Goal: Transaction & Acquisition: Download file/media

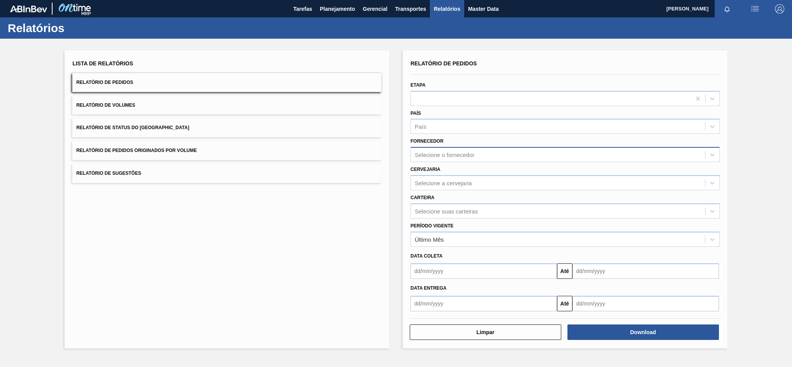
click at [451, 151] on div "Selecione o fornecedor" at bounding box center [444, 154] width 59 height 7
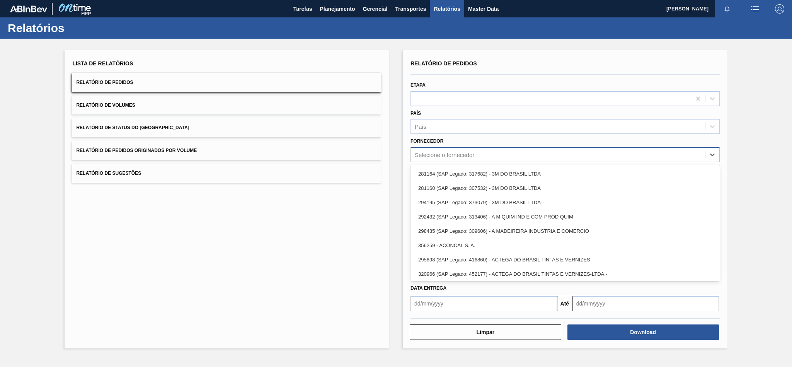
paste input "280235"
type input "280235"
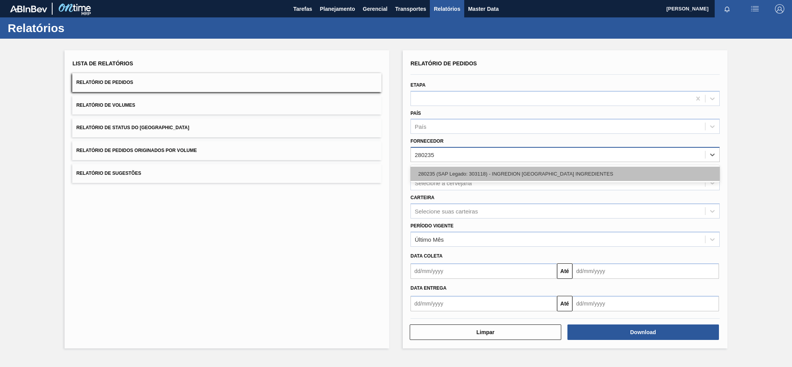
click at [447, 176] on div "280235 (SAP Legado: 303118) - INGREDION [GEOGRAPHIC_DATA] INGREDIENTES" at bounding box center [564, 174] width 309 height 14
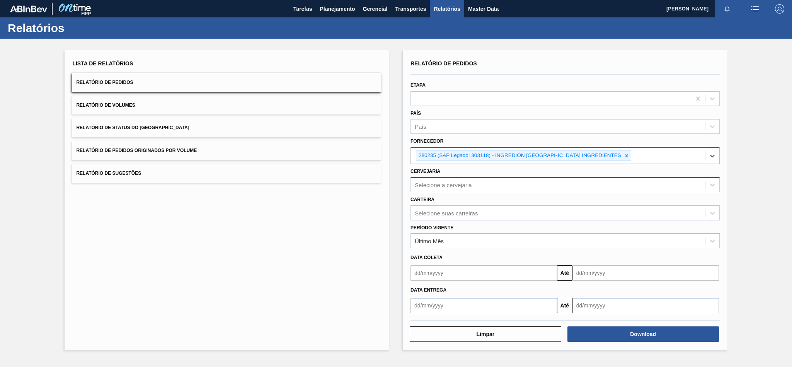
click at [438, 185] on div "Selecione a cervejaria" at bounding box center [443, 184] width 57 height 7
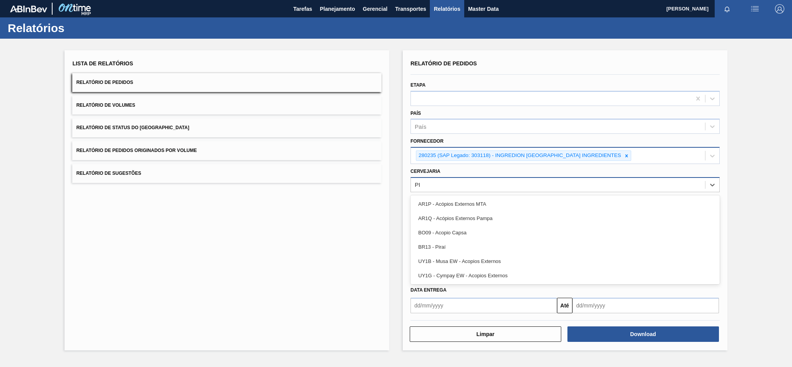
type input "PIR"
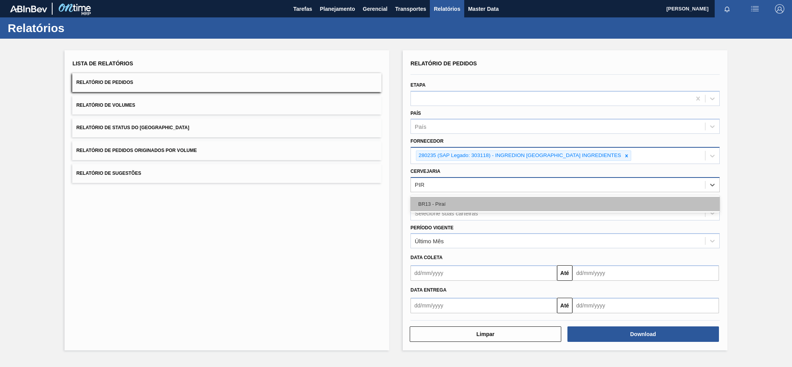
click at [451, 202] on div "BR13 - Piraí" at bounding box center [564, 204] width 309 height 14
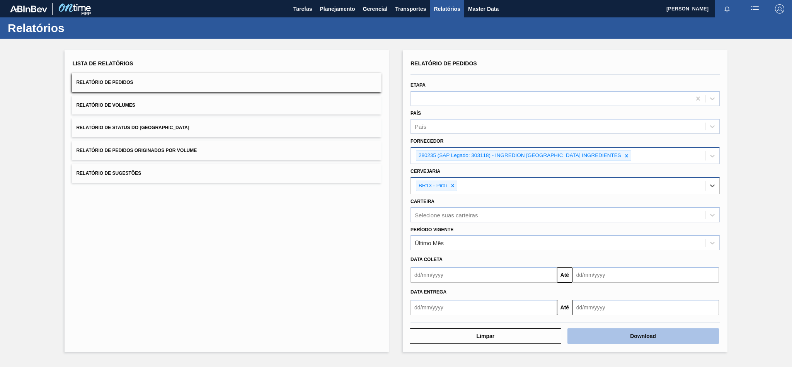
click at [590, 331] on button "Download" at bounding box center [642, 335] width 151 height 15
click at [625, 156] on icon at bounding box center [626, 155] width 3 height 3
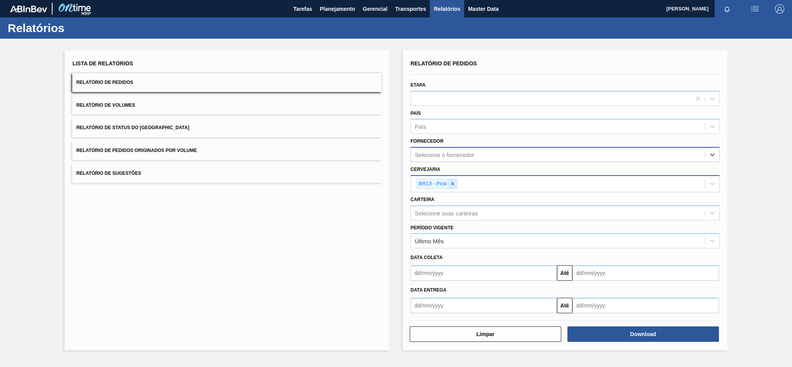
click at [452, 185] on icon at bounding box center [452, 183] width 5 height 5
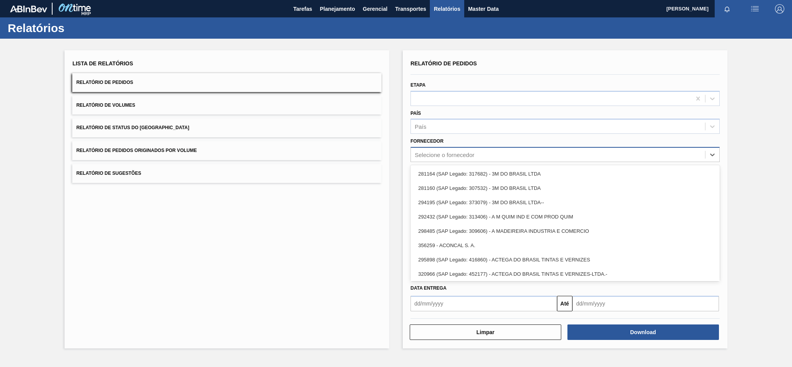
click at [443, 154] on div "Selecione o fornecedor" at bounding box center [444, 154] width 59 height 7
paste input "292615"
type input "292615"
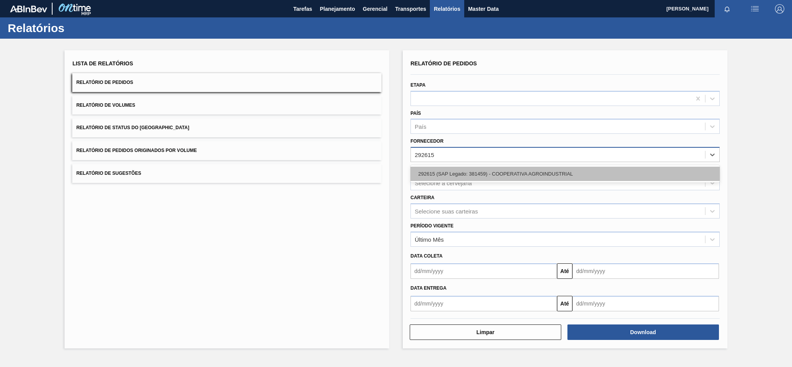
click at [453, 170] on div "292615 (SAP Legado: 381459) - COOPERATIVA AGROINDUSTRIAL" at bounding box center [564, 174] width 309 height 14
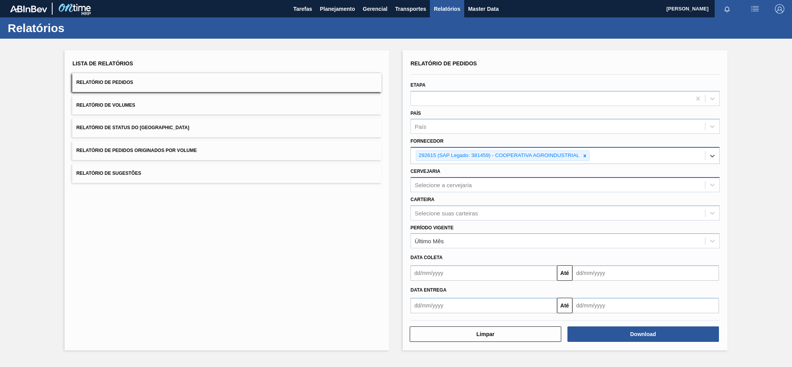
click at [442, 181] on div "Selecione a cervejaria" at bounding box center [443, 184] width 57 height 7
type input "j"
type input "Jun"
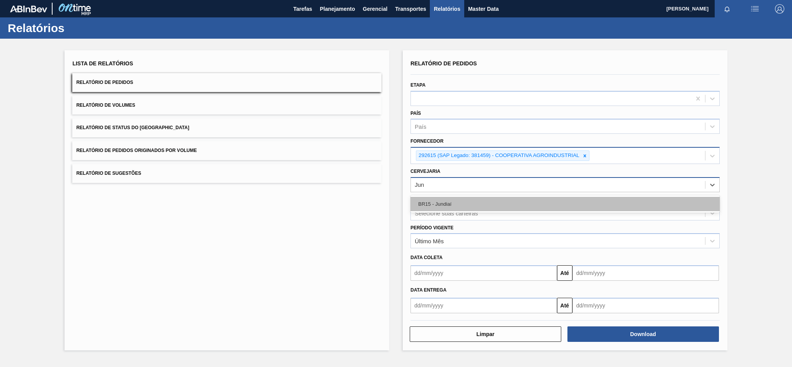
click at [457, 206] on div "BR15 - Jundiaí" at bounding box center [564, 204] width 309 height 14
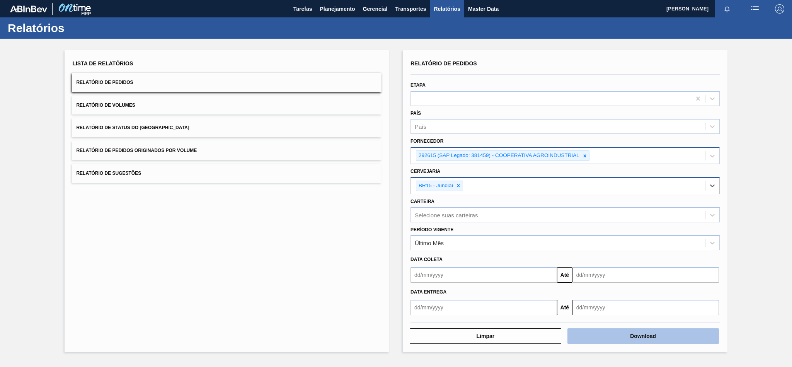
click at [626, 336] on button "Download" at bounding box center [642, 335] width 151 height 15
click at [584, 153] on icon at bounding box center [584, 155] width 5 height 5
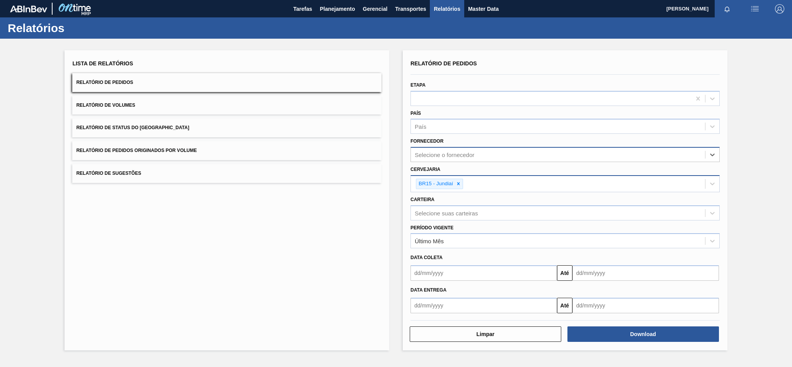
paste input "290167"
type input "290167"
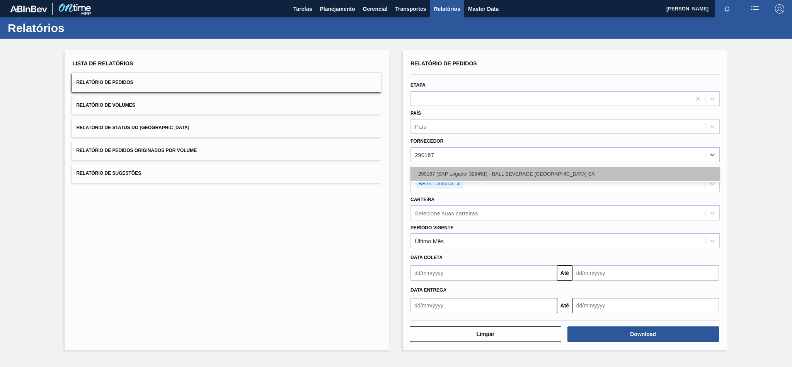
click at [518, 175] on div "290167 (SAP Legado: 328451) - BALL BEVERAGE [GEOGRAPHIC_DATA] SA" at bounding box center [564, 174] width 309 height 14
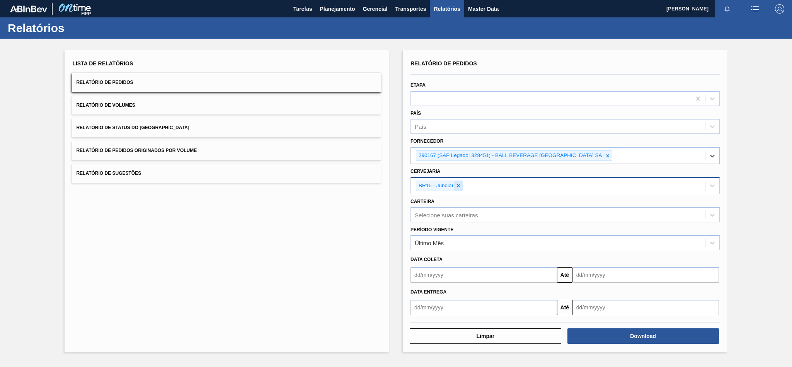
click at [460, 183] on icon at bounding box center [457, 185] width 5 height 5
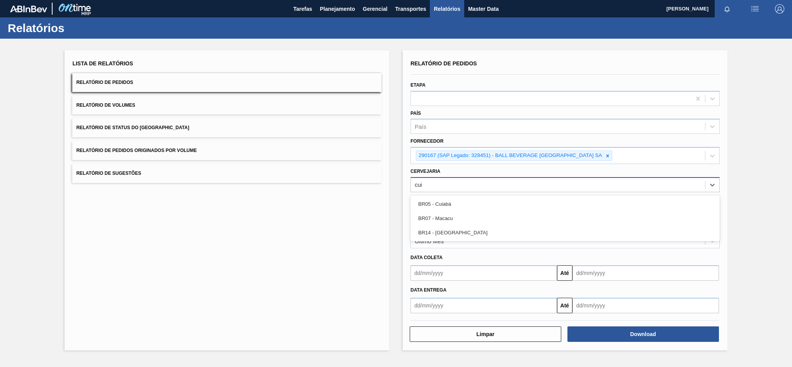
type input "cuia"
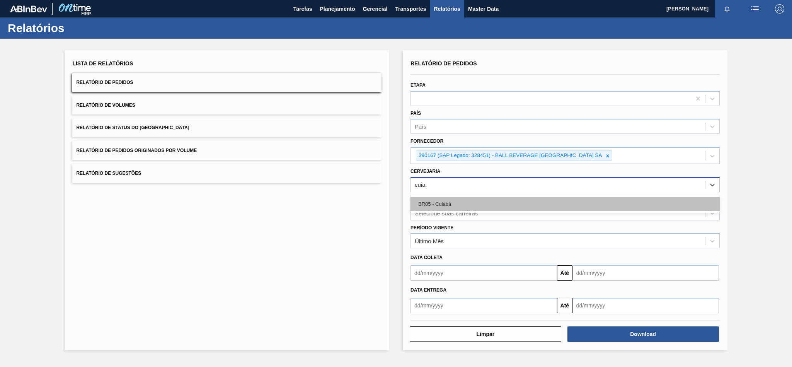
click at [465, 206] on div "BR05 - Cuiabá" at bounding box center [564, 204] width 309 height 14
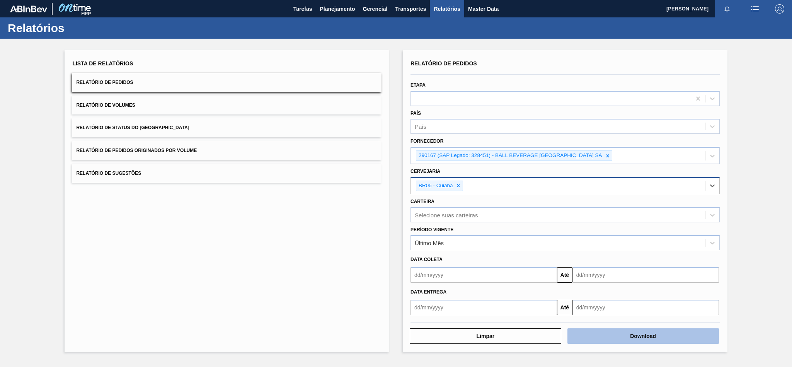
click at [629, 336] on button "Download" at bounding box center [642, 335] width 151 height 15
click at [358, 207] on div "Lista de Relatórios Relatório de Pedidos Relatório de Volumes Relatório de Stat…" at bounding box center [227, 201] width 325 height 302
